Goal: Communication & Community: Ask a question

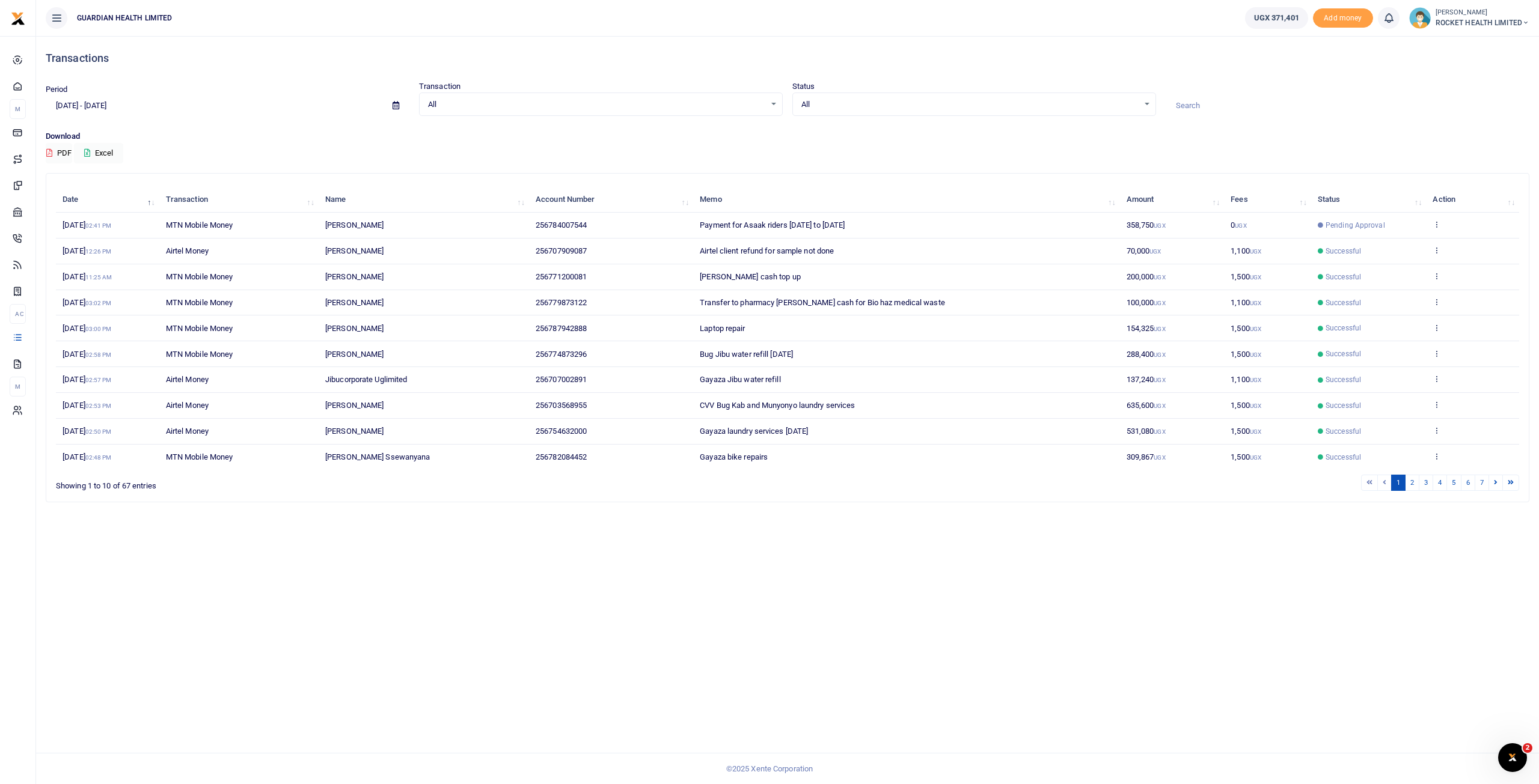
click at [1517, 767] on div "Open Intercom Messenger" at bounding box center [1513, 758] width 40 height 40
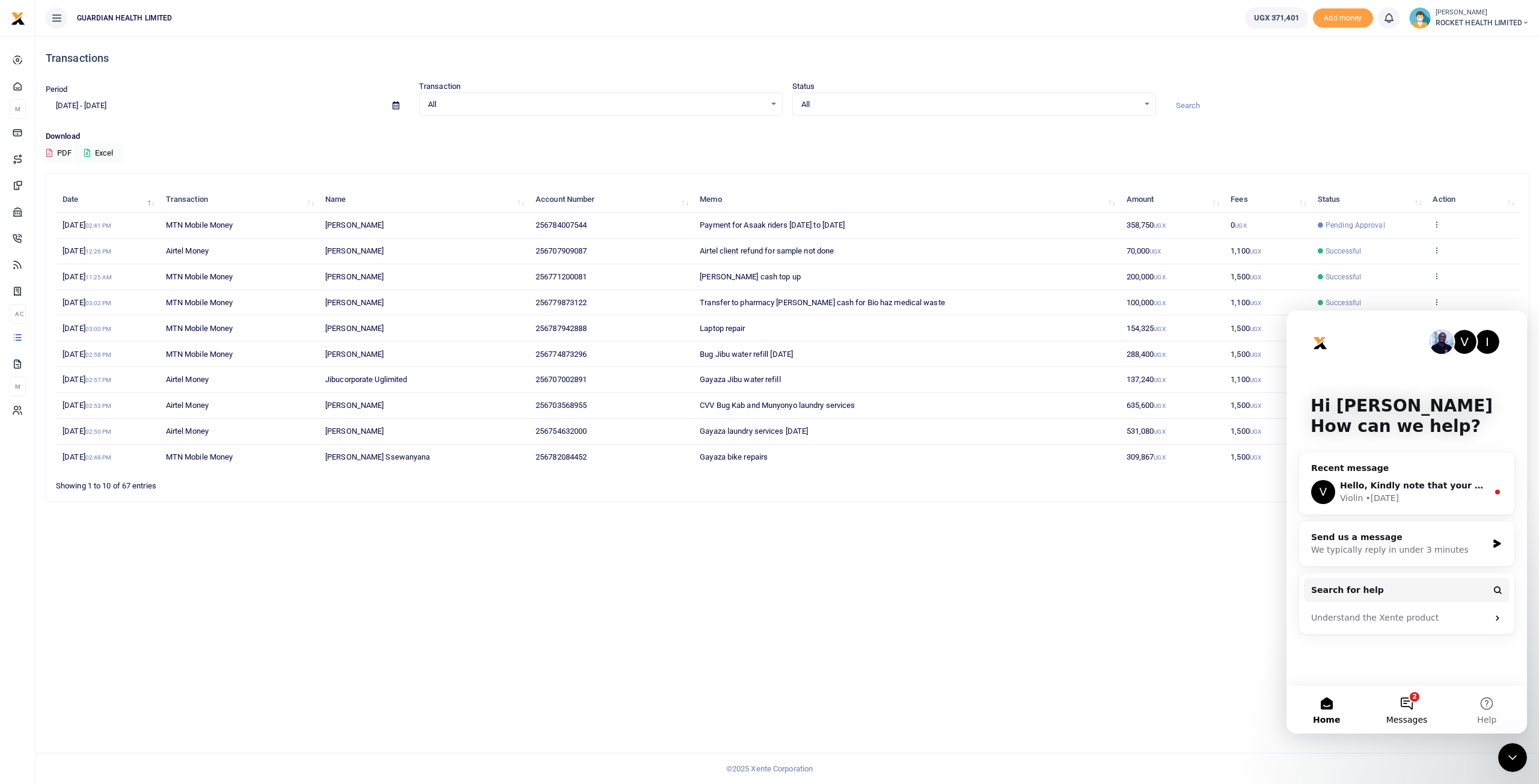
click at [1417, 699] on button "2 Messages" at bounding box center [1406, 710] width 80 height 48
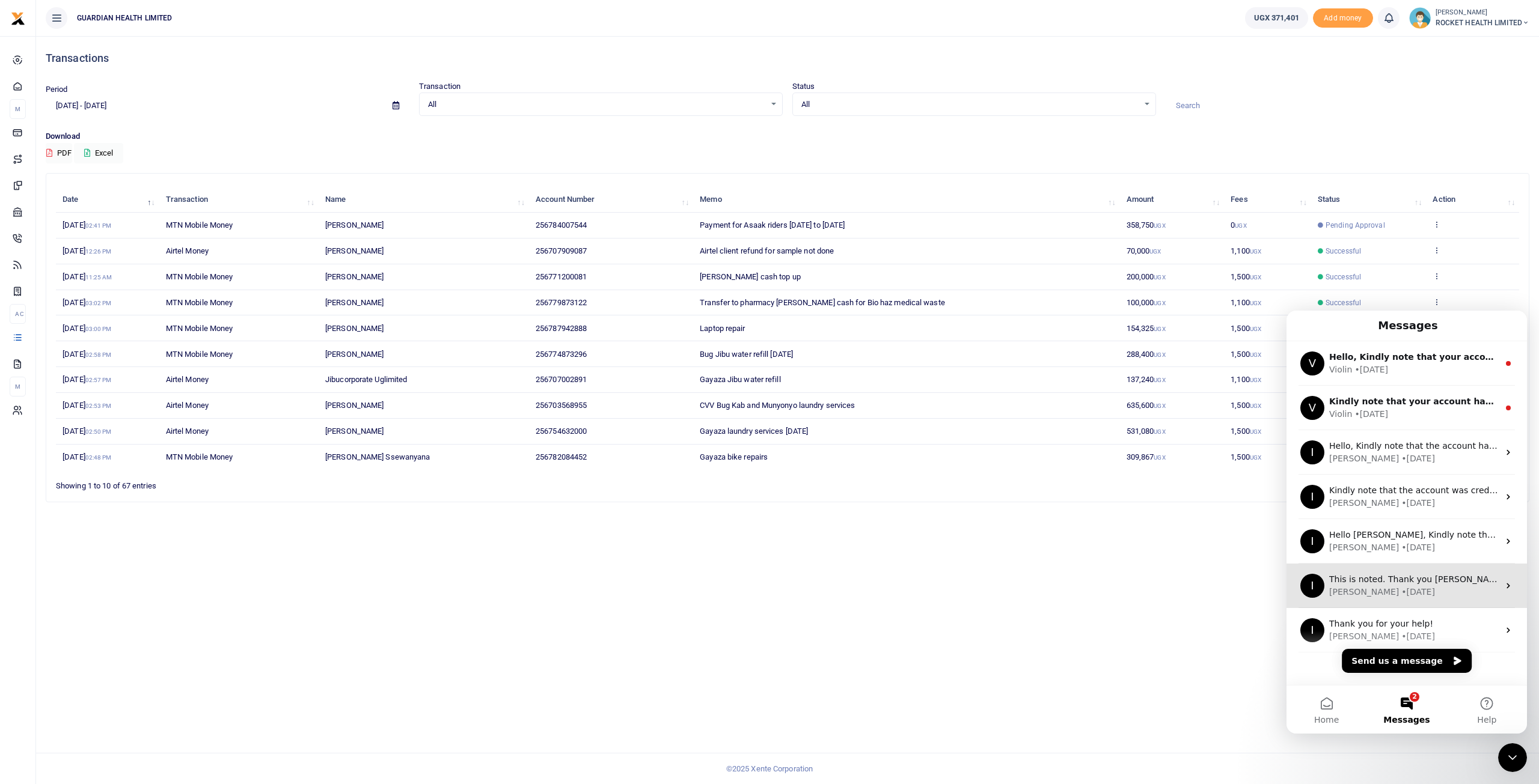
scroll to position [15, 0]
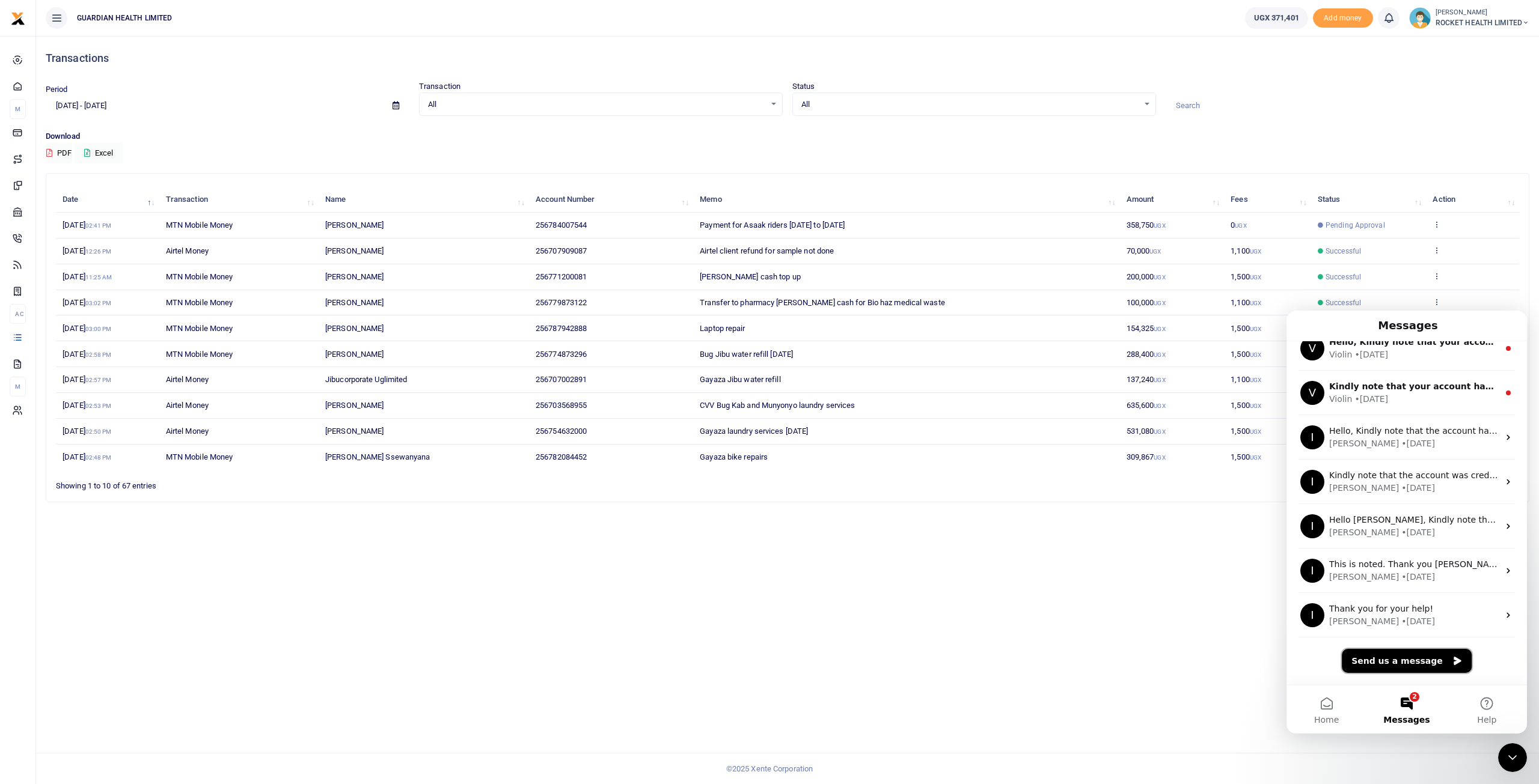
click at [1427, 657] on button "Send us a message" at bounding box center [1407, 661] width 130 height 24
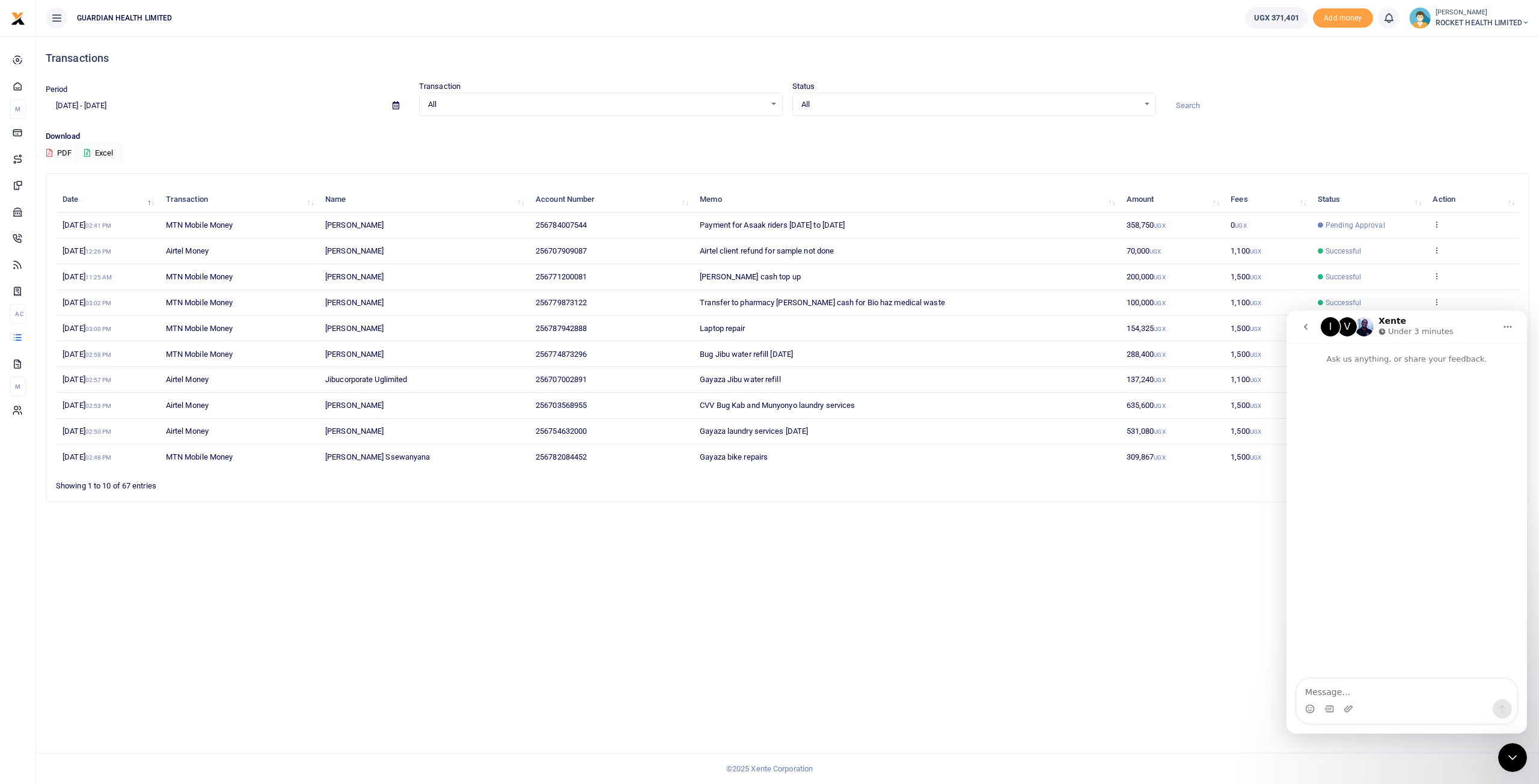
scroll to position [0, 0]
click at [1390, 684] on textarea "Message…" at bounding box center [1407, 689] width 220 height 21
type textarea "Hello, I would like my rocket health account topped up"
click at [1506, 704] on icon "Send a message…" at bounding box center [1503, 709] width 10 height 10
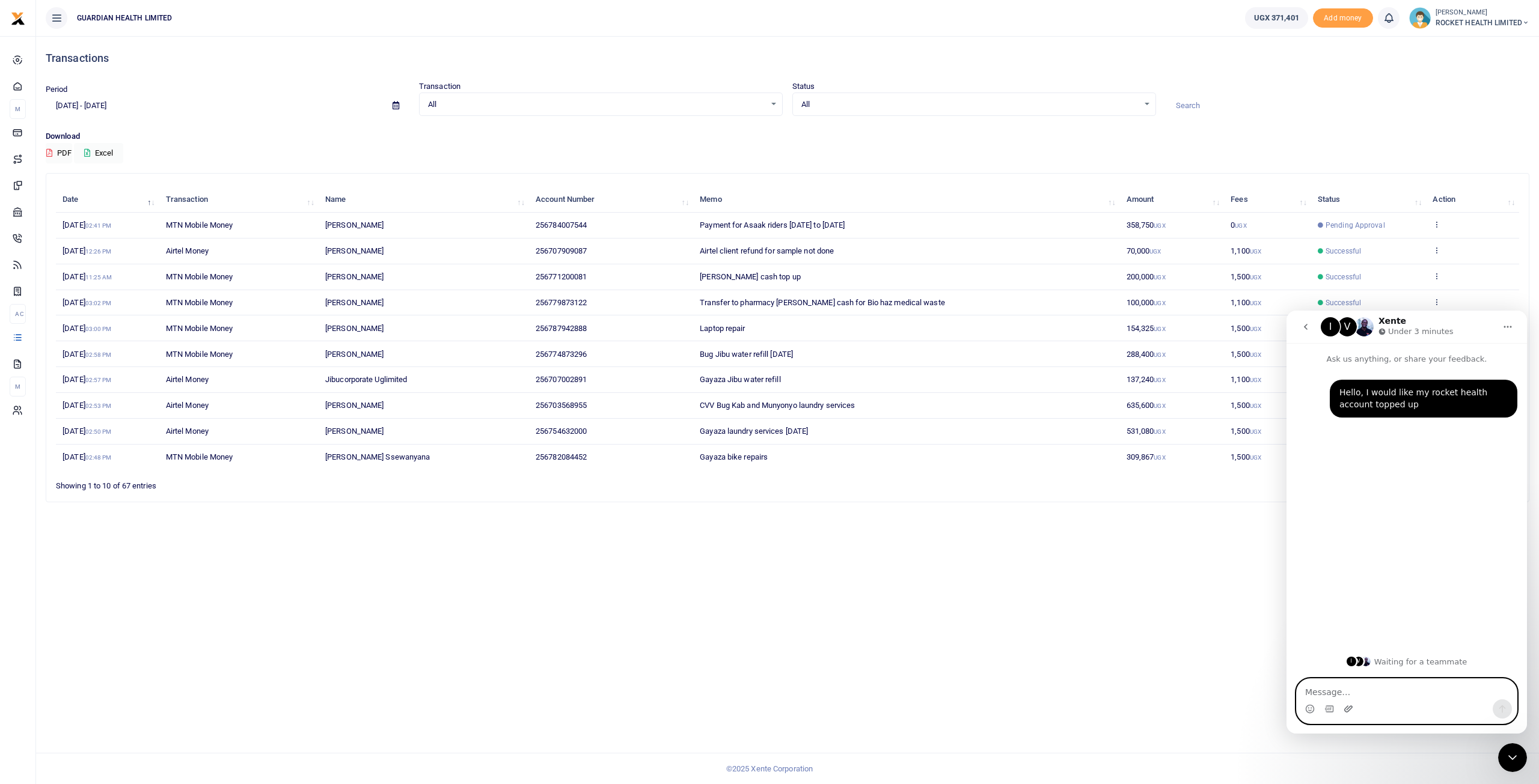
click at [1352, 706] on icon "Upload attachment" at bounding box center [1349, 709] width 10 height 10
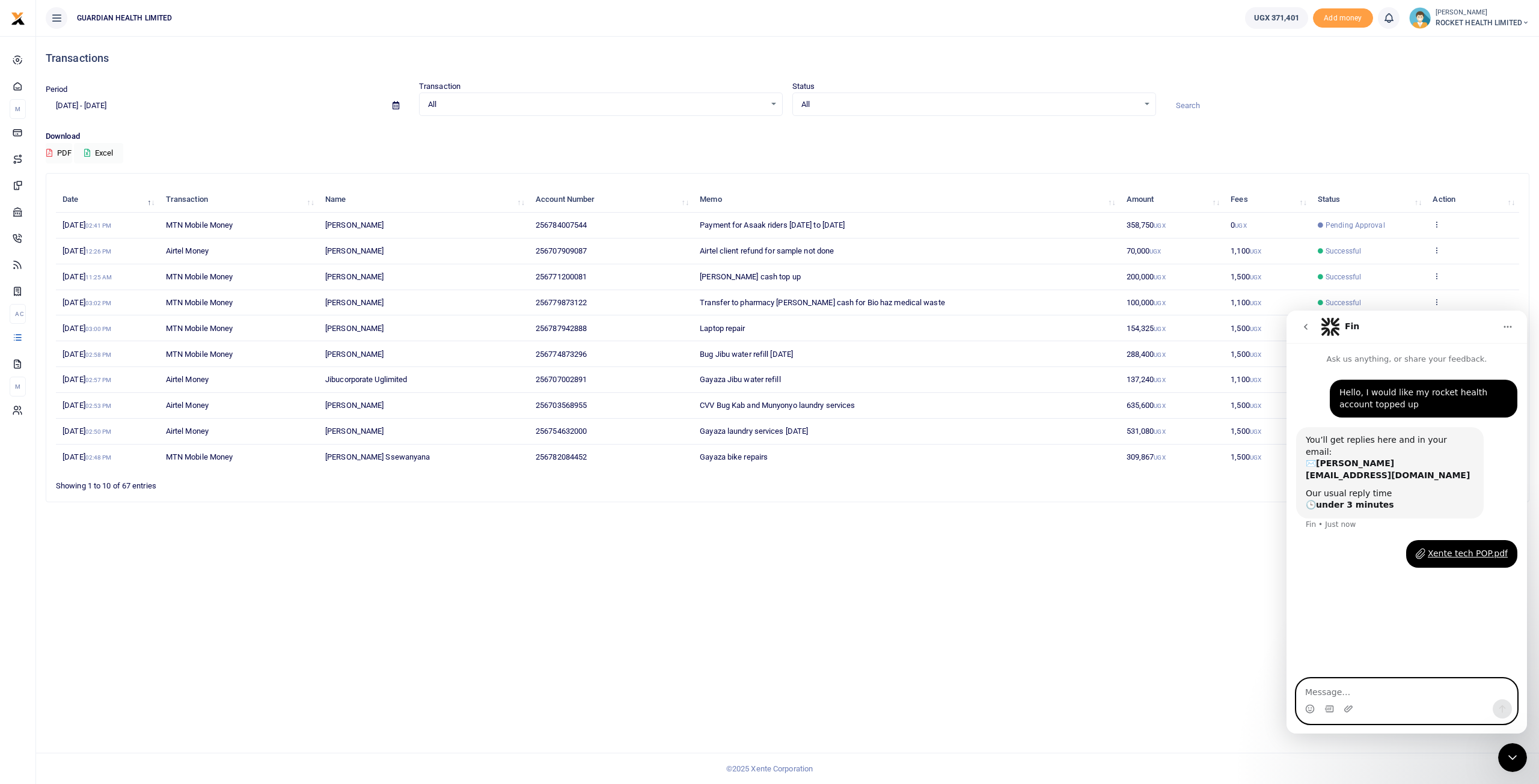
click at [1311, 686] on textarea "Message…" at bounding box center [1407, 689] width 220 height 21
type textarea "Attached is a pop for your reference"
click at [1504, 703] on button "Send a message…" at bounding box center [1502, 709] width 19 height 19
